Goal: Information Seeking & Learning: Learn about a topic

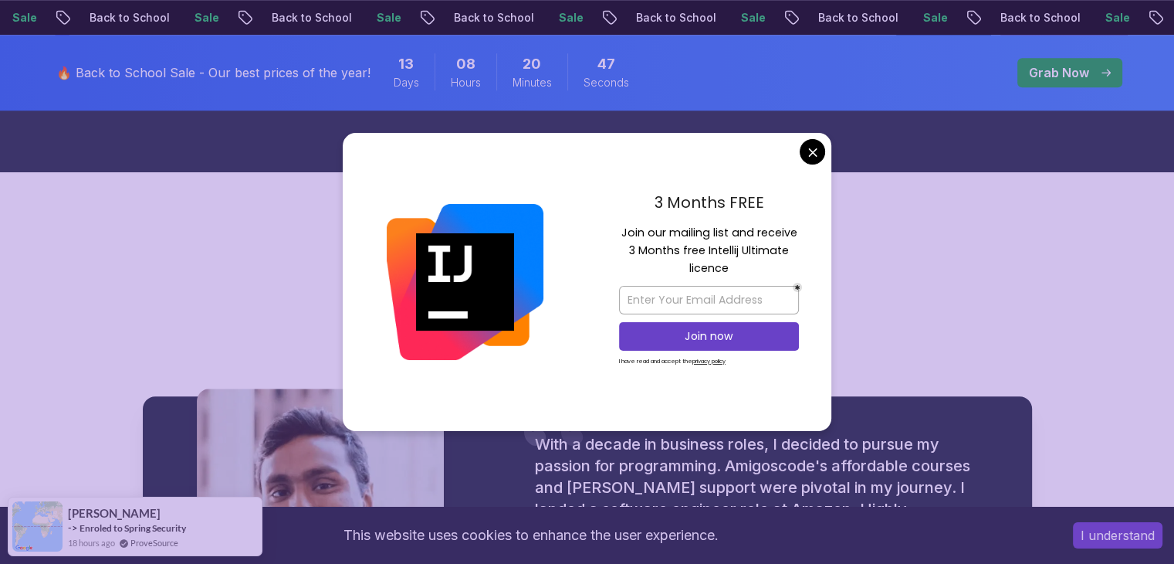
scroll to position [1618, 0]
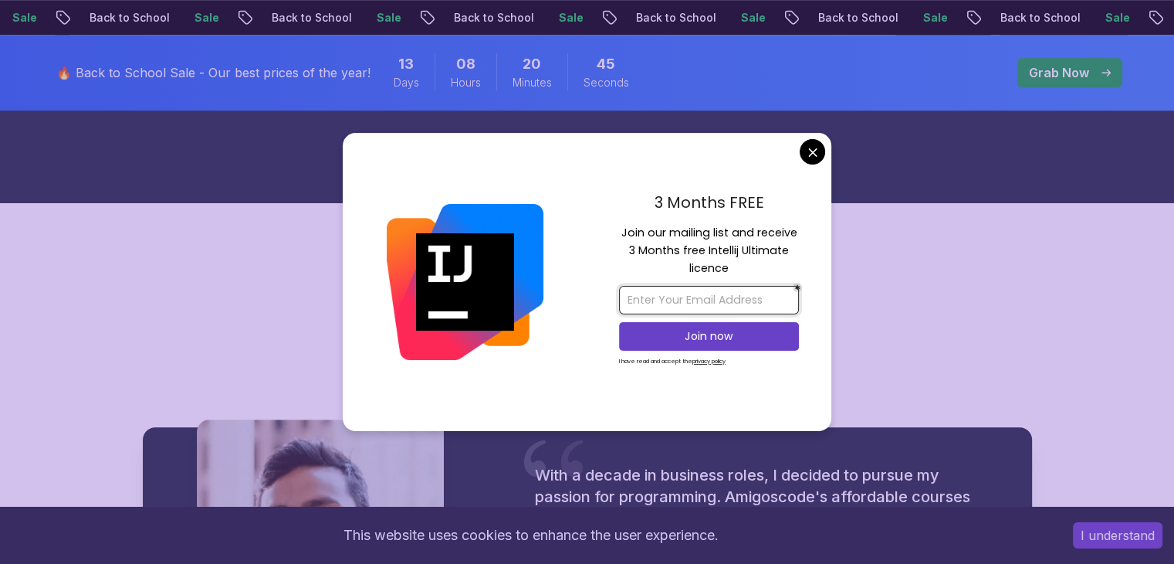
click at [719, 303] on input "email" at bounding box center [709, 300] width 180 height 29
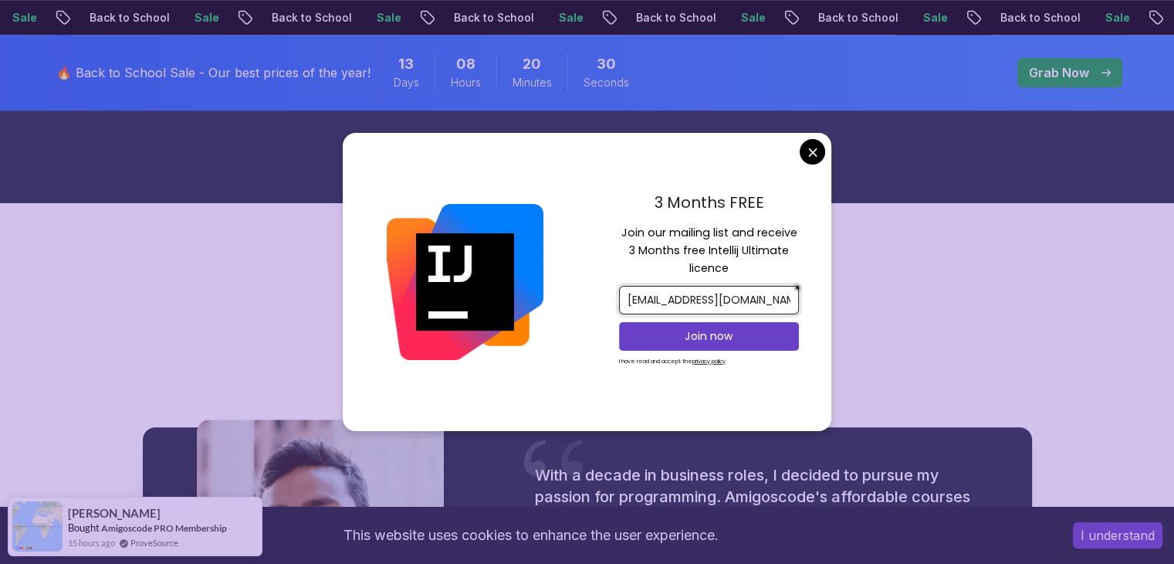
type input "[EMAIL_ADDRESS][DOMAIN_NAME]"
click at [726, 342] on p "Join now" at bounding box center [709, 335] width 146 height 15
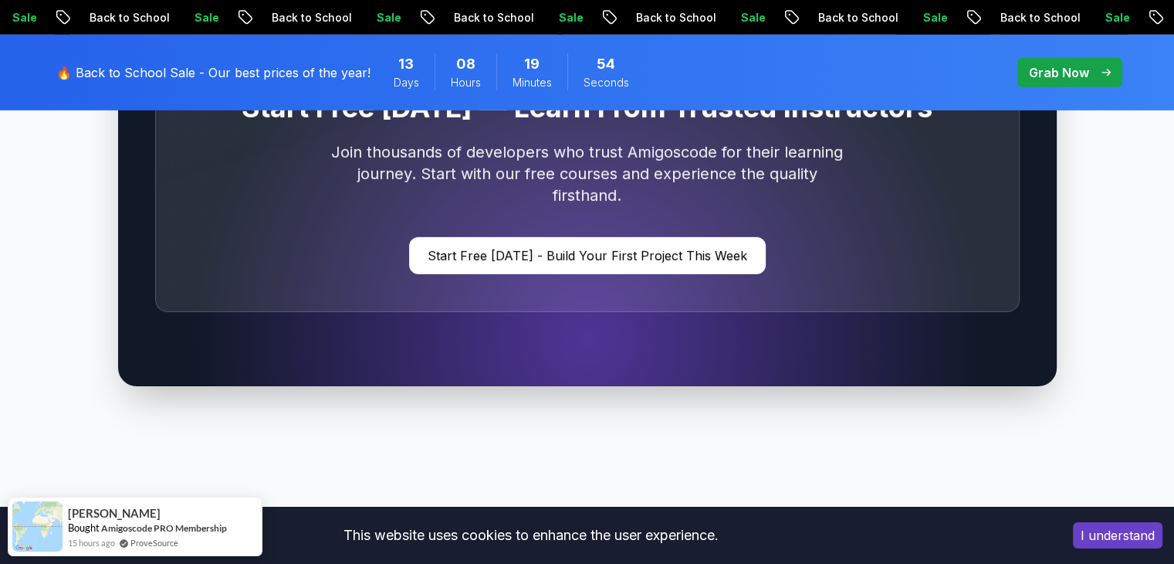
scroll to position [4705, 0]
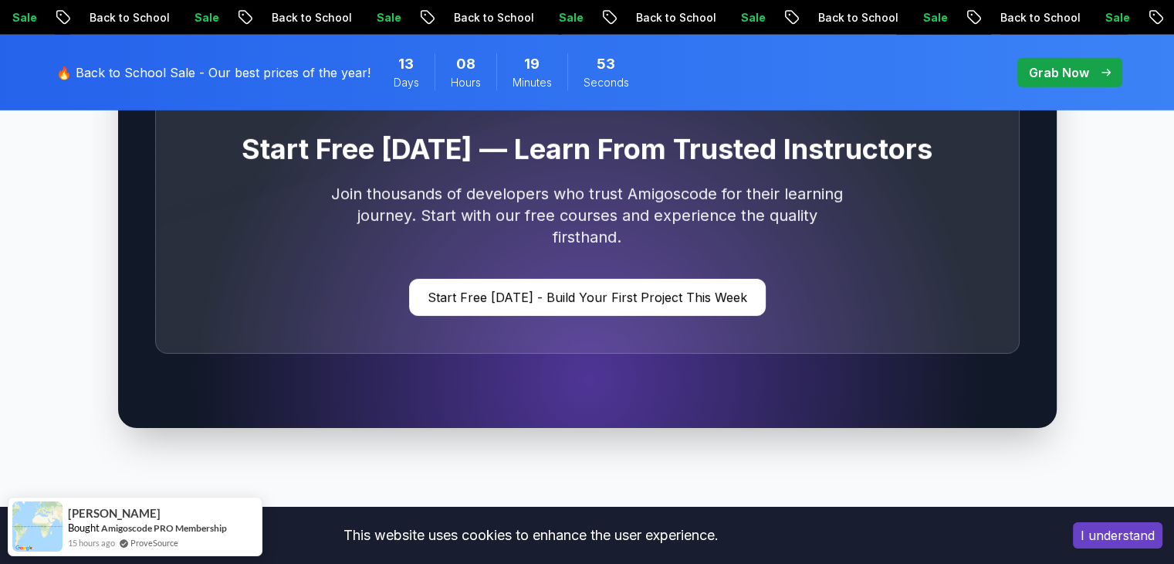
click at [1069, 73] on p "Grab Now" at bounding box center [1059, 72] width 60 height 19
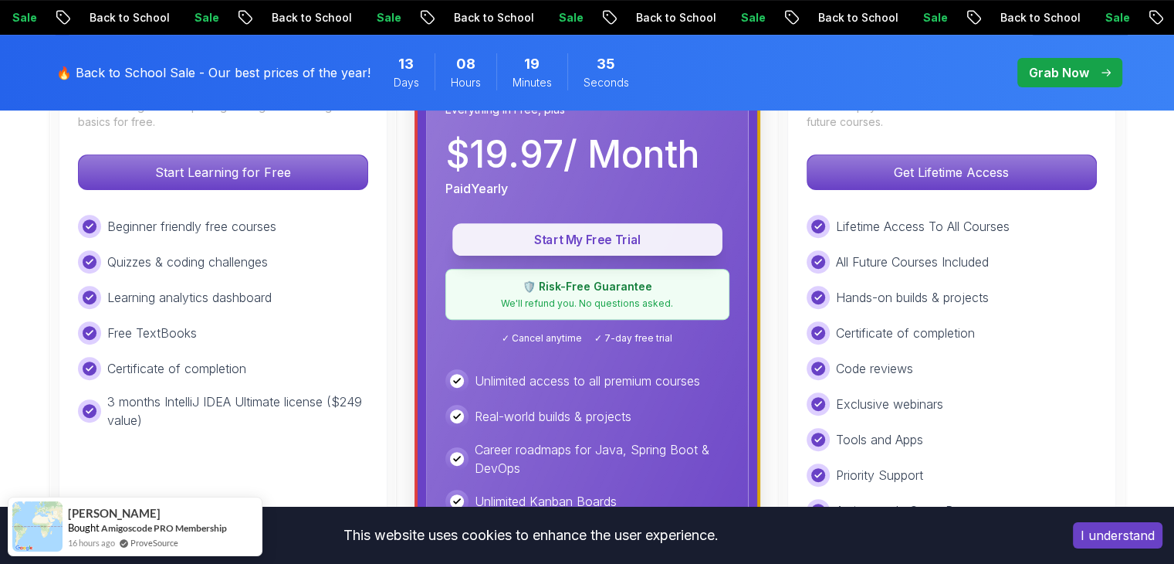
scroll to position [540, 0]
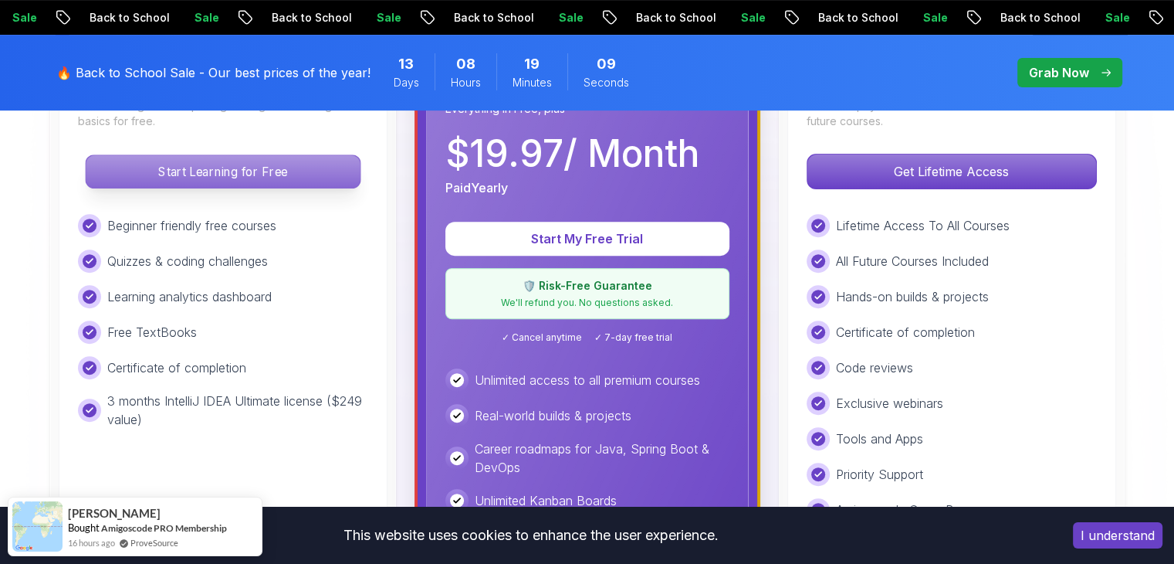
click at [295, 158] on p "Start Learning for Free" at bounding box center [223, 171] width 274 height 32
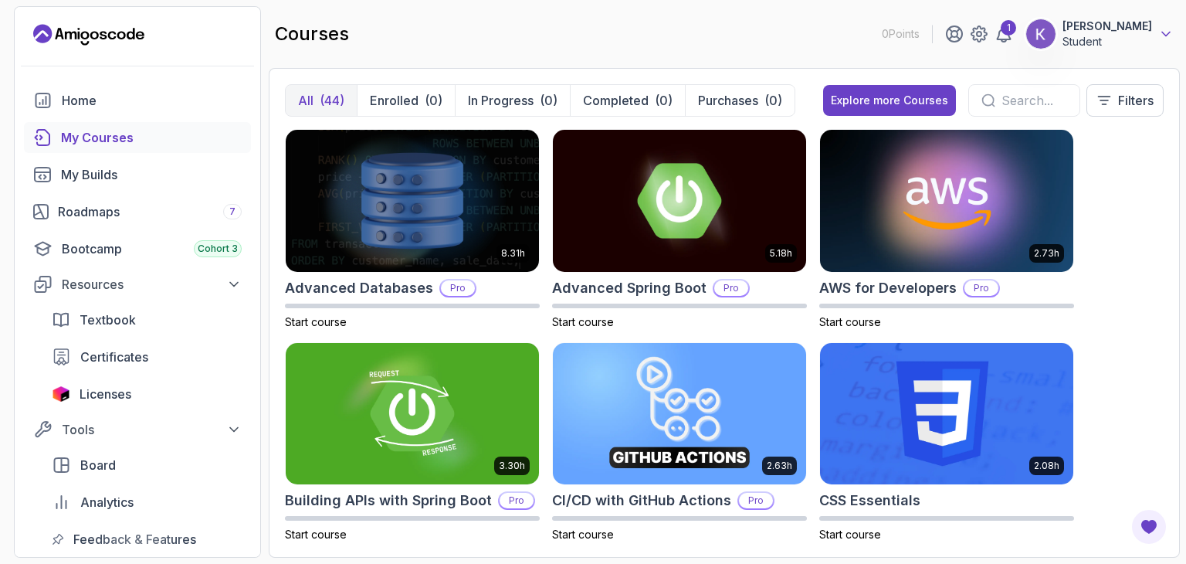
click at [1160, 38] on icon at bounding box center [1165, 33] width 15 height 15
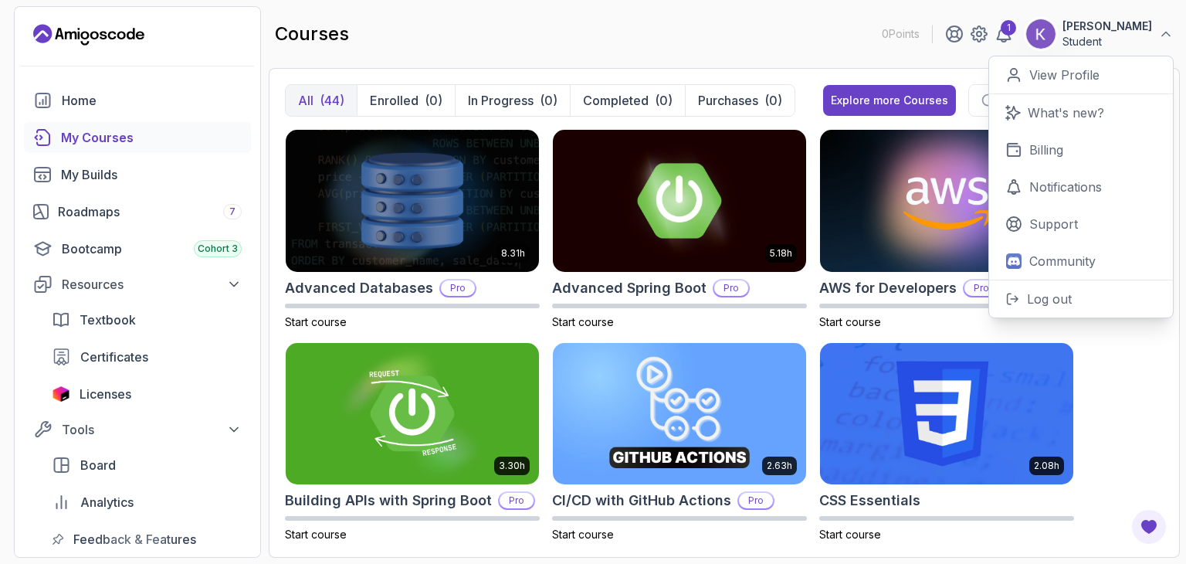
click at [739, 50] on div "courses 0 Points 1 Kertan Bharkha Student 0 Points View Profile What's new? Bil…" at bounding box center [724, 34] width 911 height 56
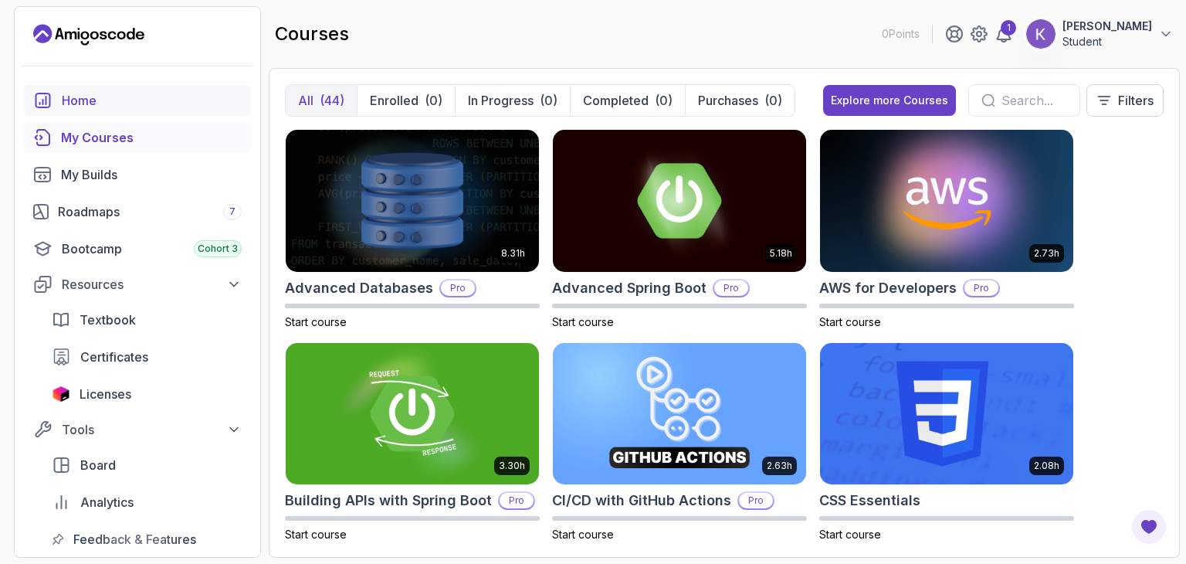
click at [193, 106] on div "Home" at bounding box center [152, 100] width 180 height 19
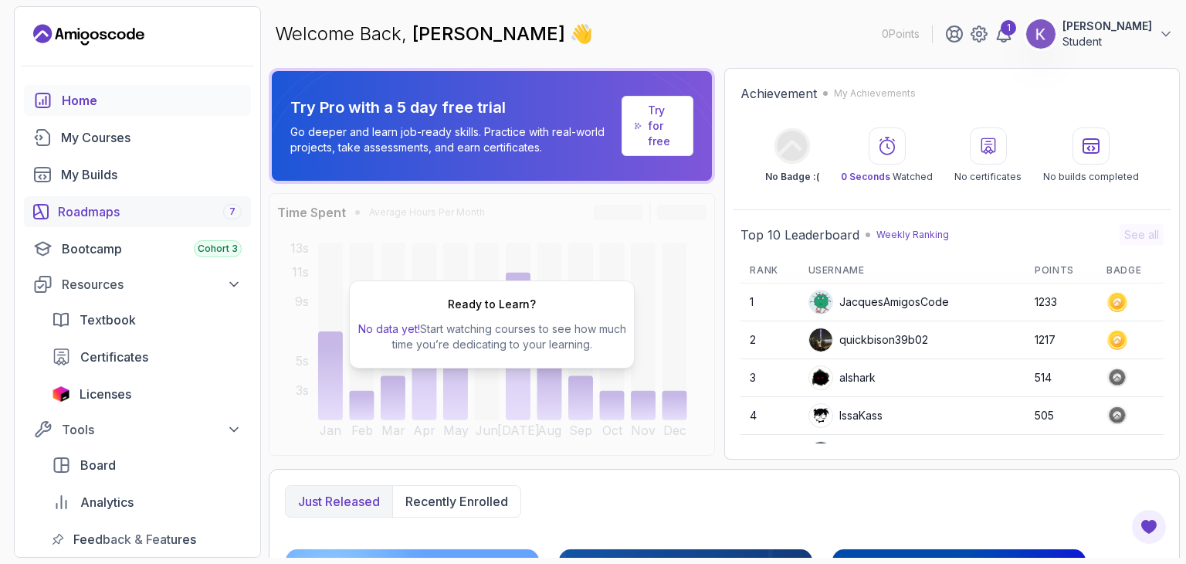
click at [120, 208] on div "Roadmaps 7" at bounding box center [150, 211] width 184 height 19
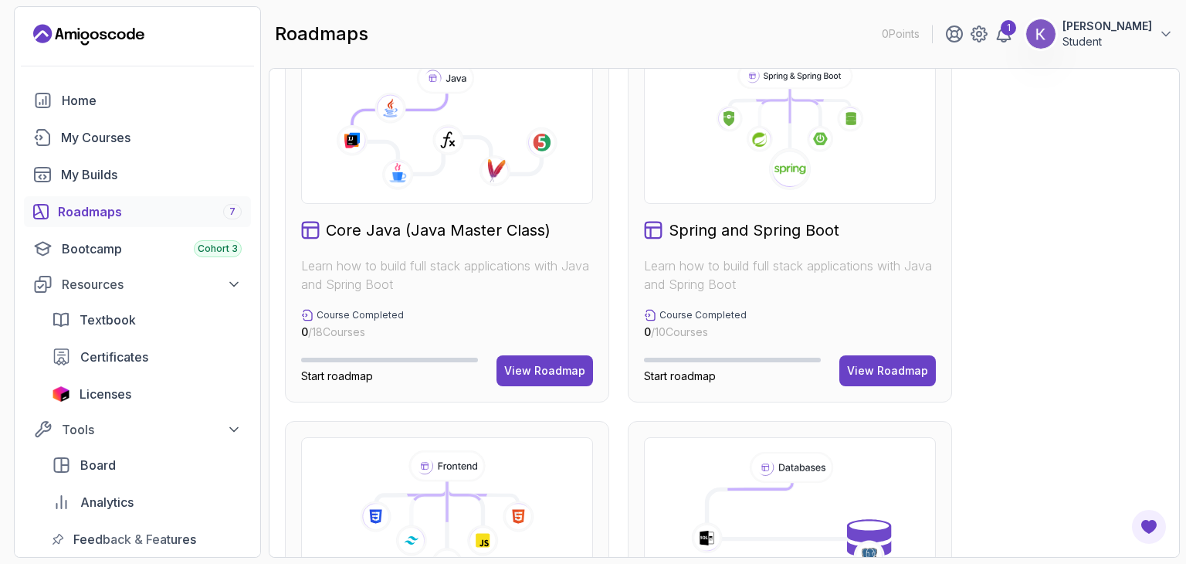
scroll to position [435, 0]
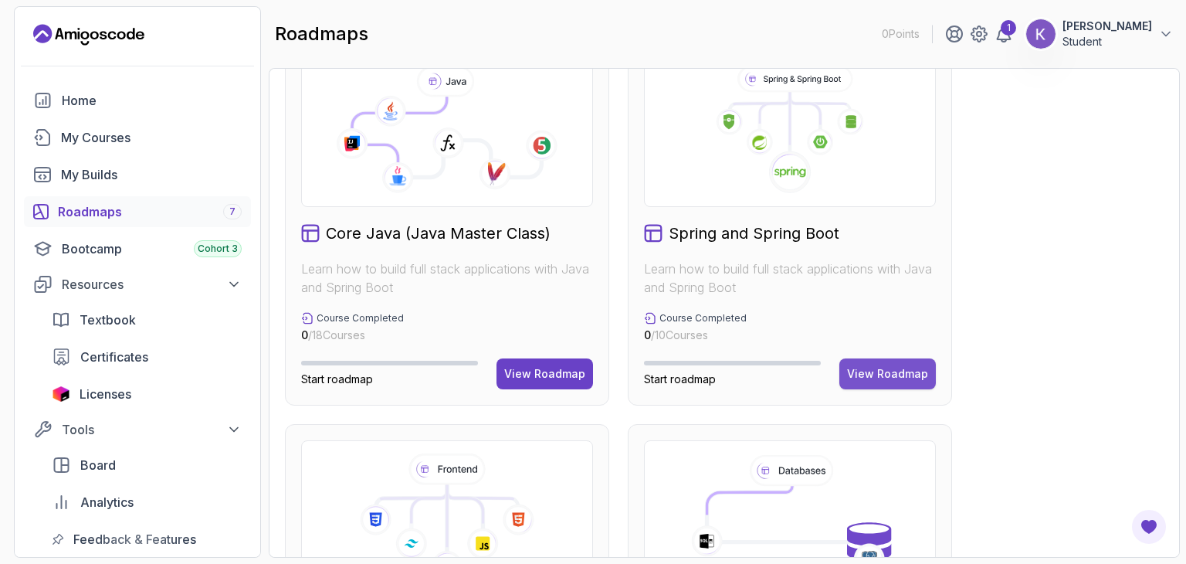
click at [886, 364] on button "View Roadmap" at bounding box center [887, 373] width 97 height 31
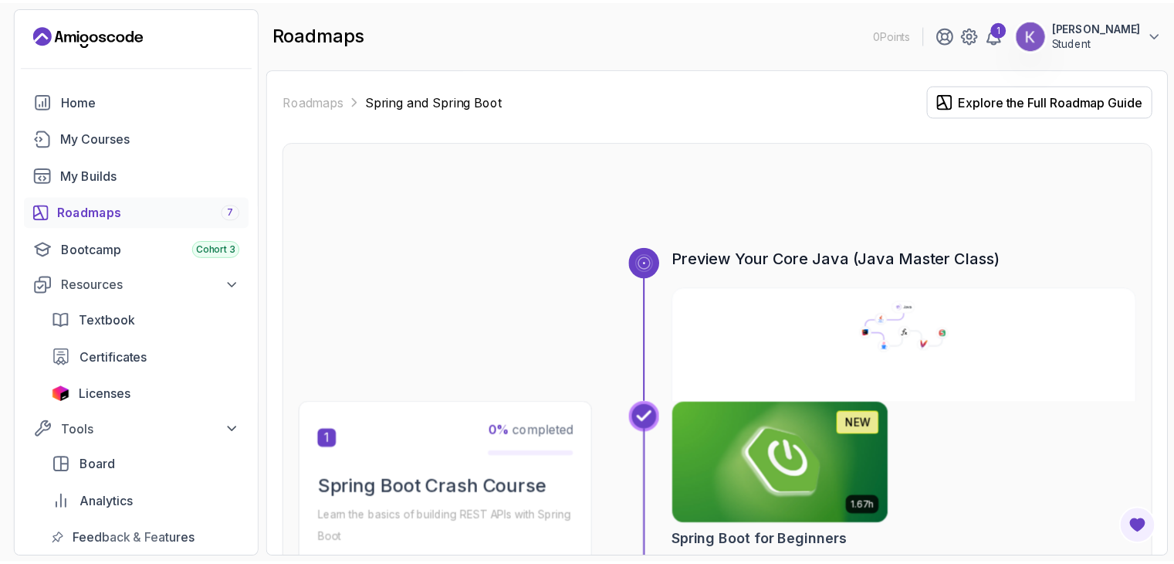
scroll to position [61, 0]
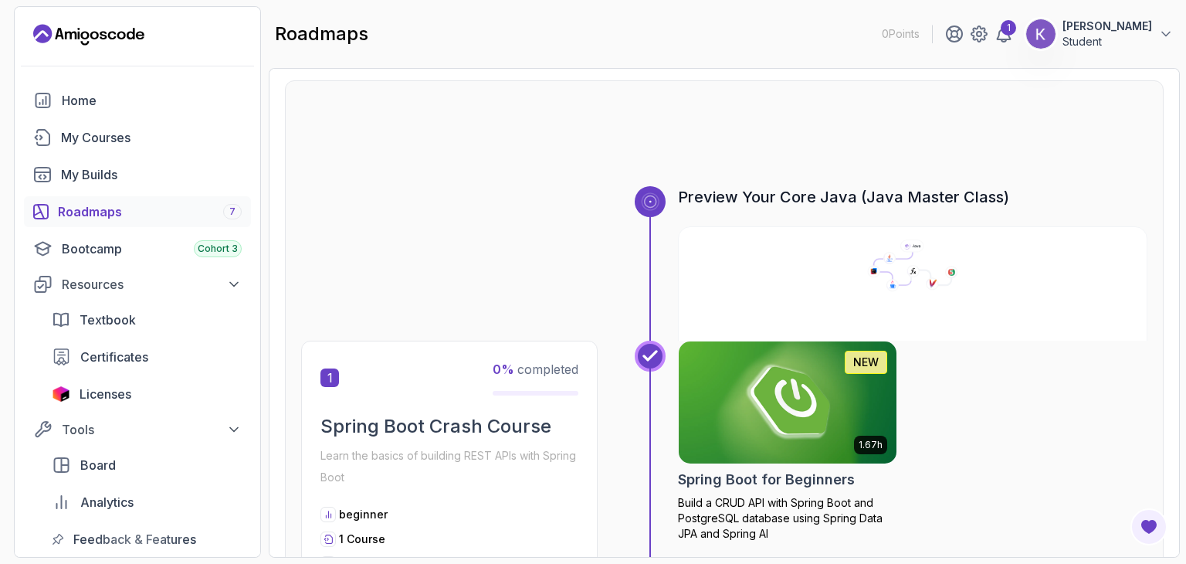
click at [800, 375] on img at bounding box center [787, 402] width 229 height 128
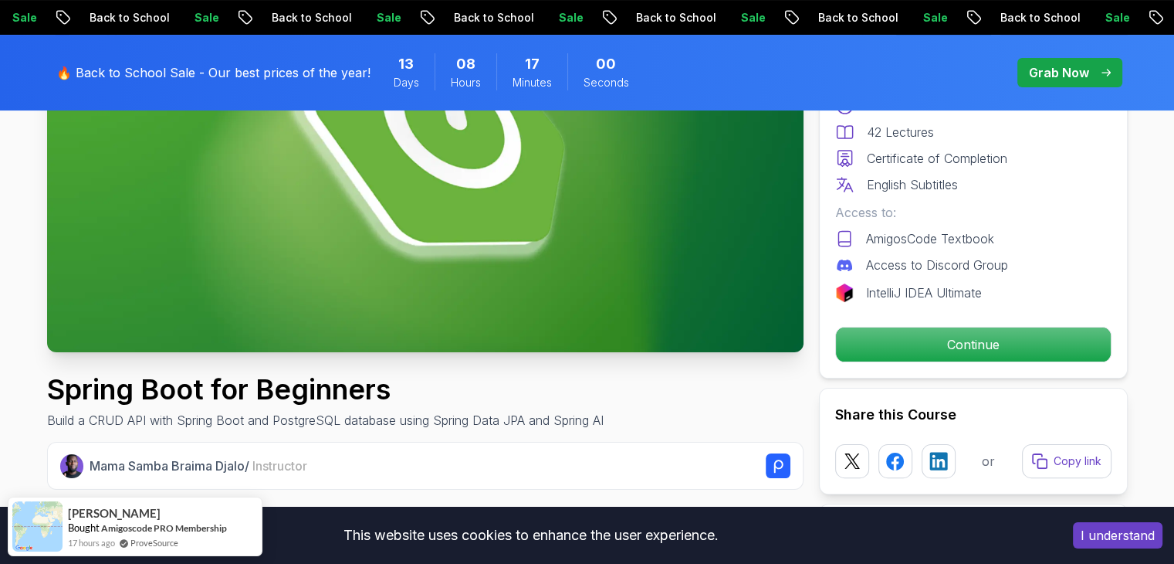
scroll to position [278, 0]
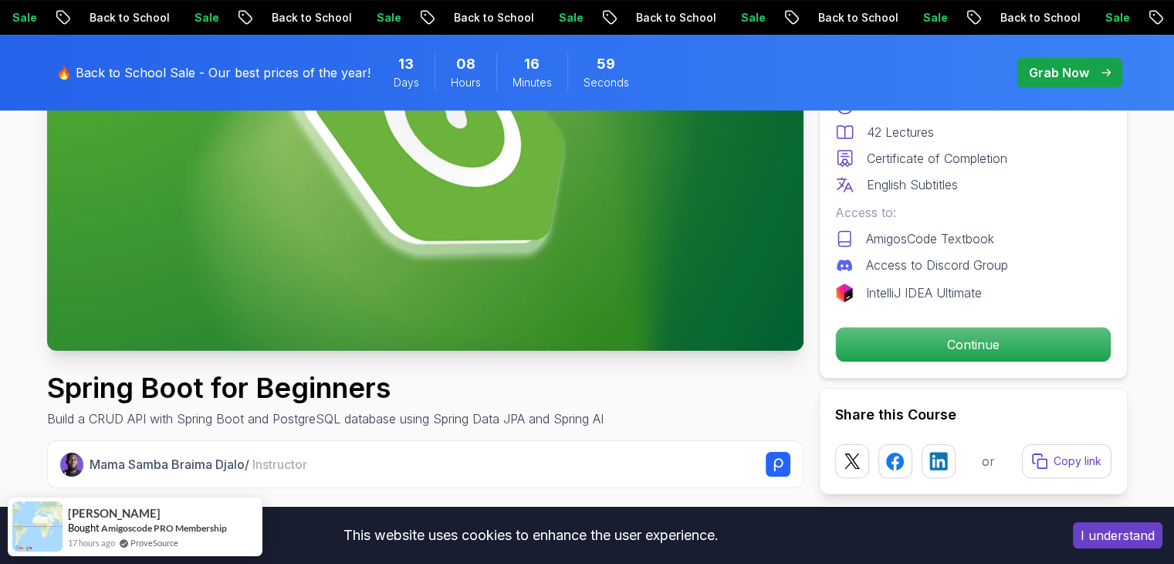
click at [702, 276] on img at bounding box center [425, 137] width 757 height 425
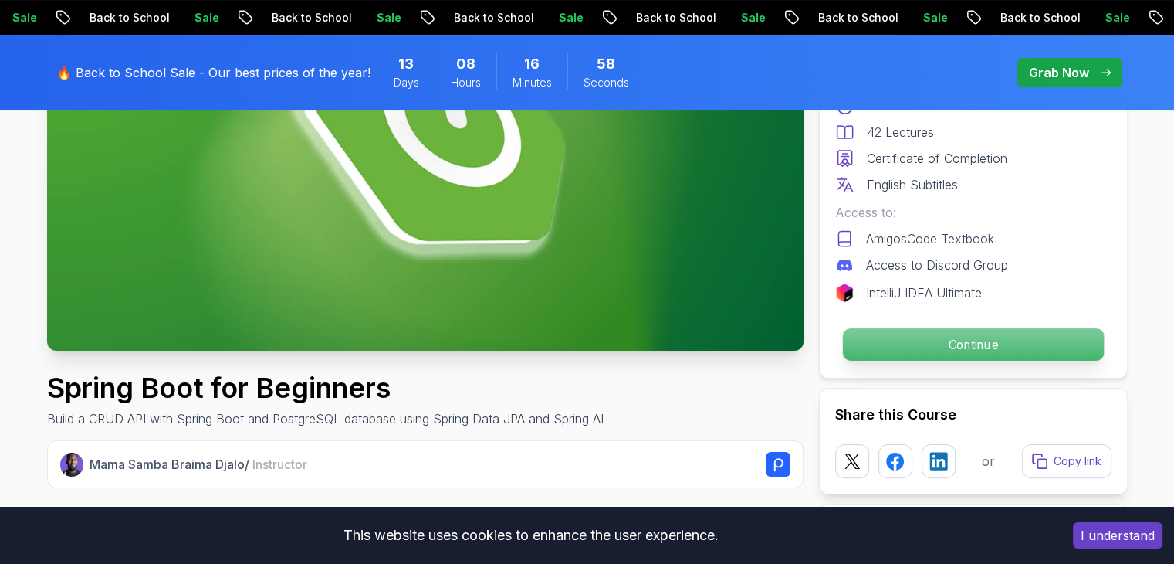
click at [962, 337] on p "Continue" at bounding box center [972, 344] width 261 height 32
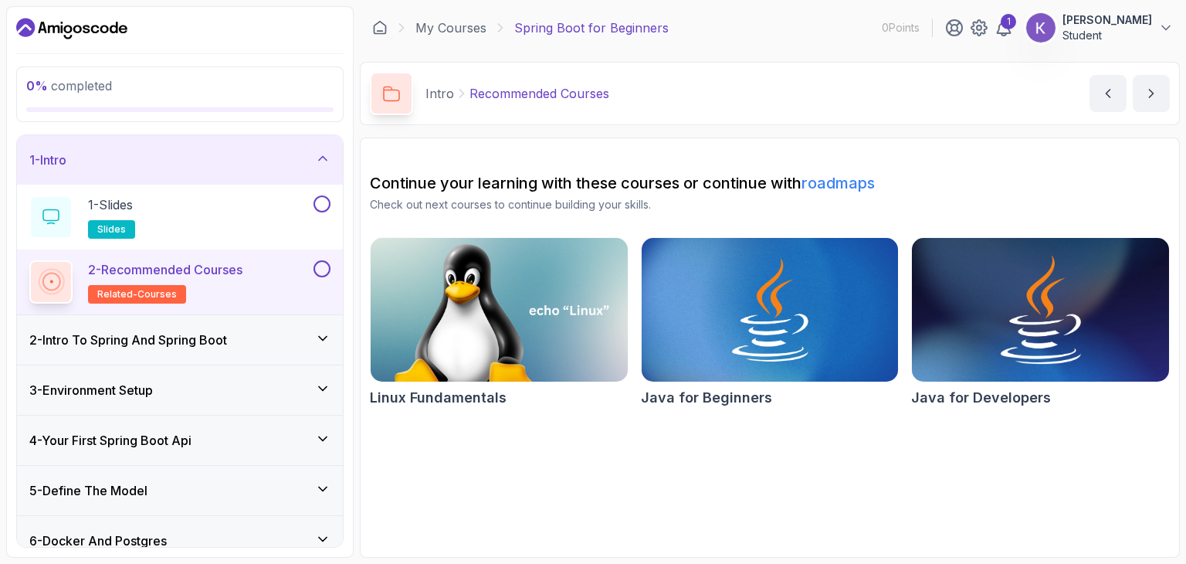
click at [962, 337] on img at bounding box center [1040, 309] width 269 height 151
click at [242, 330] on div "2 - Intro To Spring And Spring Boot" at bounding box center [179, 339] width 301 height 19
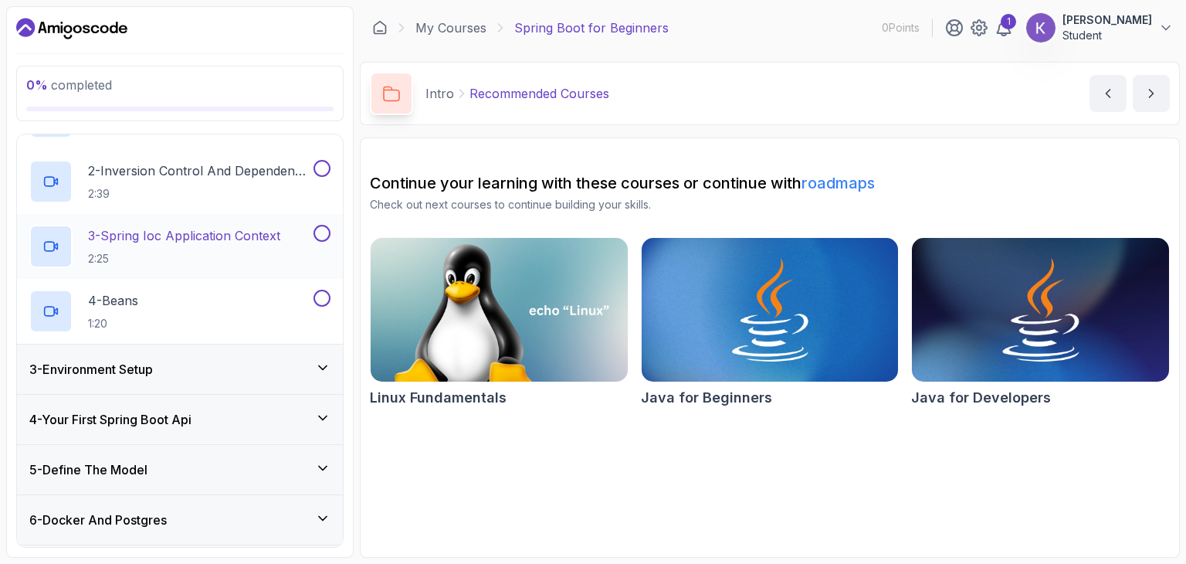
scroll to position [148, 0]
click at [278, 247] on h2 "3 - Spring Ioc Application Context 2:25" at bounding box center [184, 248] width 192 height 40
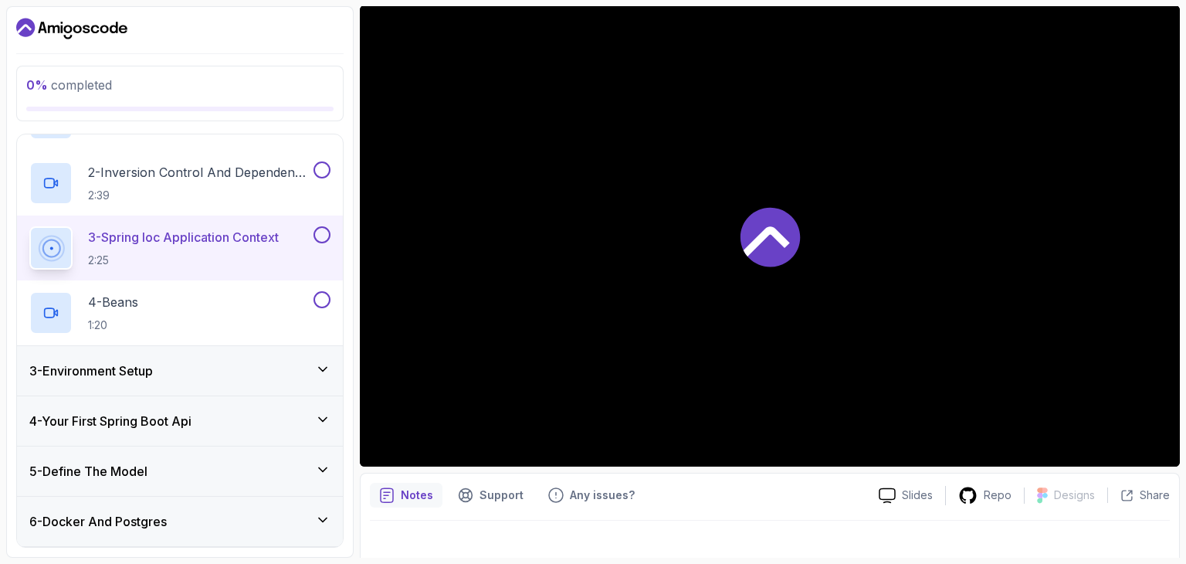
scroll to position [136, 0]
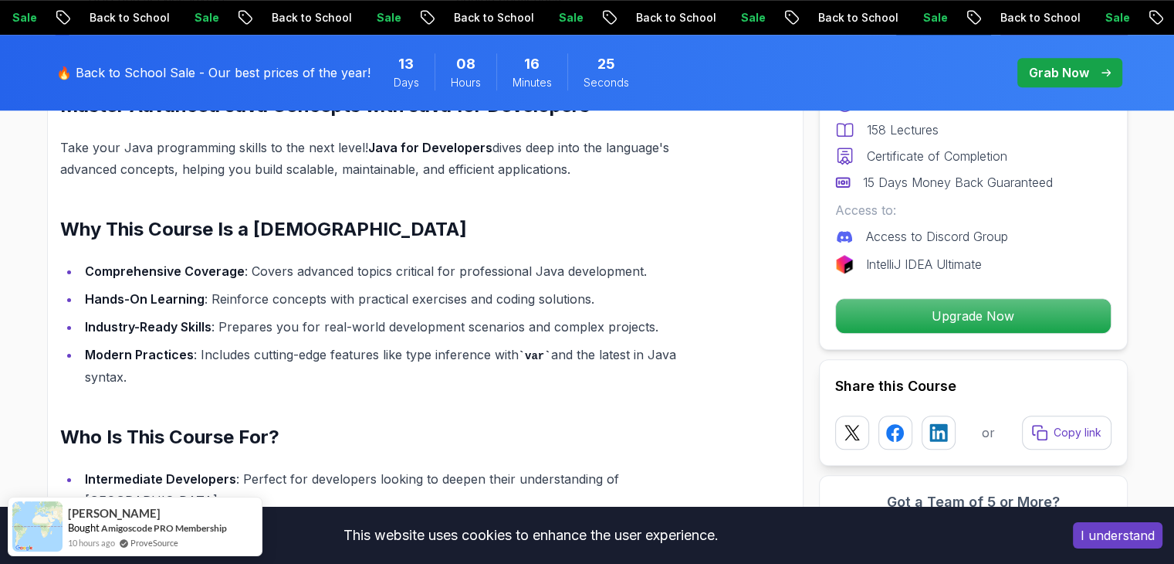
scroll to position [1359, 0]
